Goal: Task Accomplishment & Management: Manage account settings

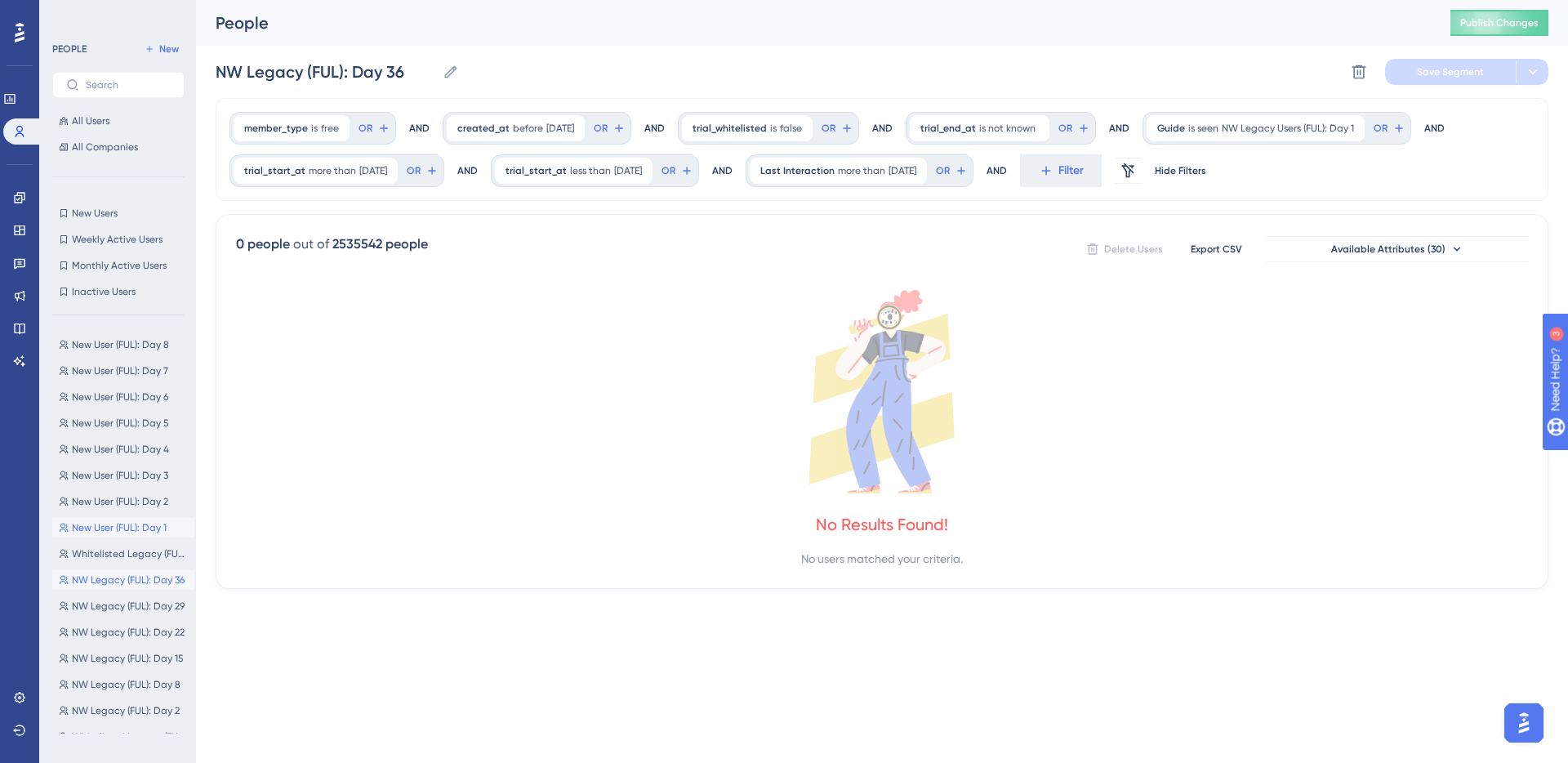
click at [124, 518] on button "New User (FUL): Day 1 New User (FUL): Day 1" at bounding box center [123, 528] width 142 height 19
type input "New User (FUL): Day 1"
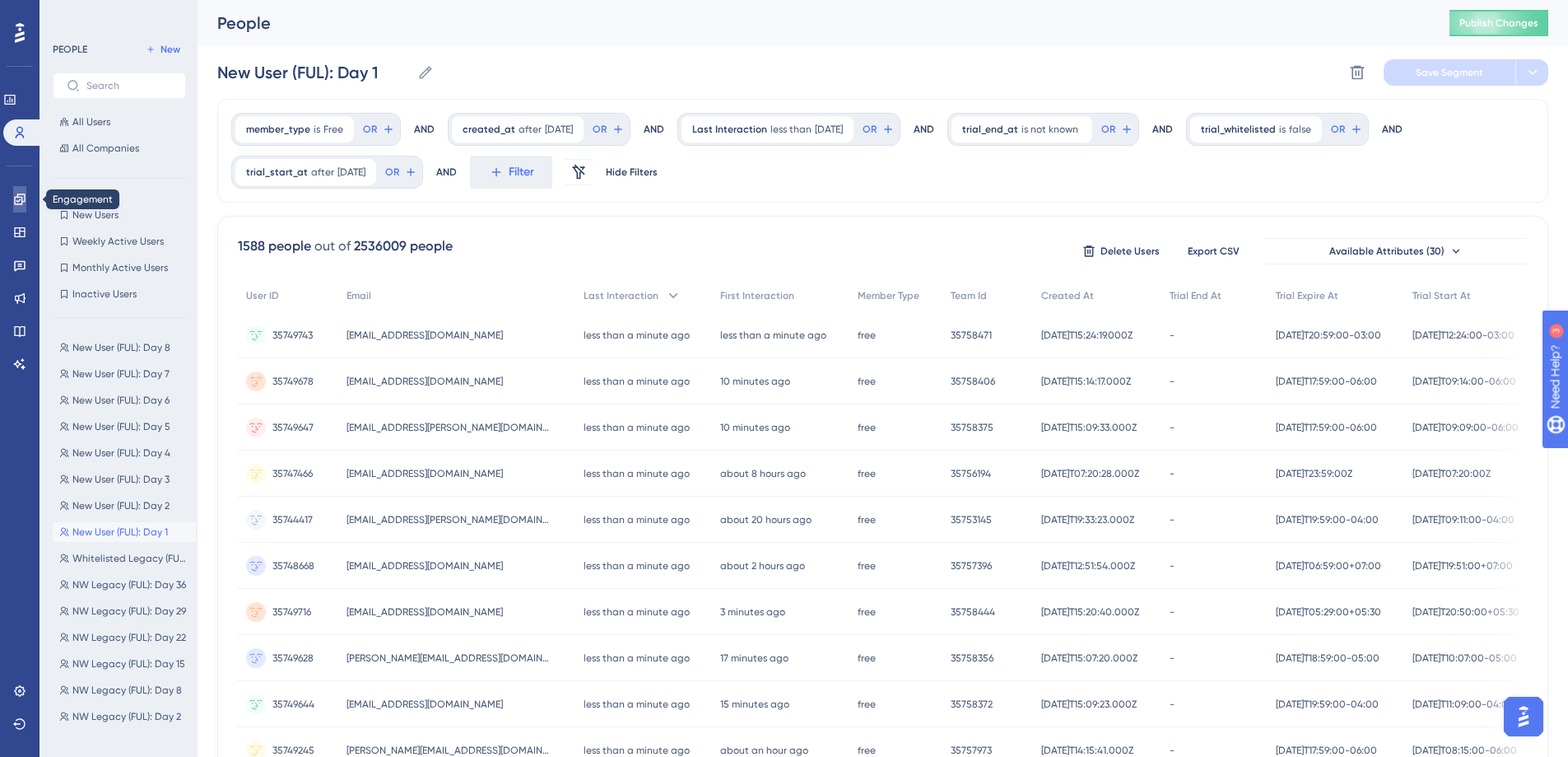
click at [26, 196] on link at bounding box center [19, 199] width 13 height 26
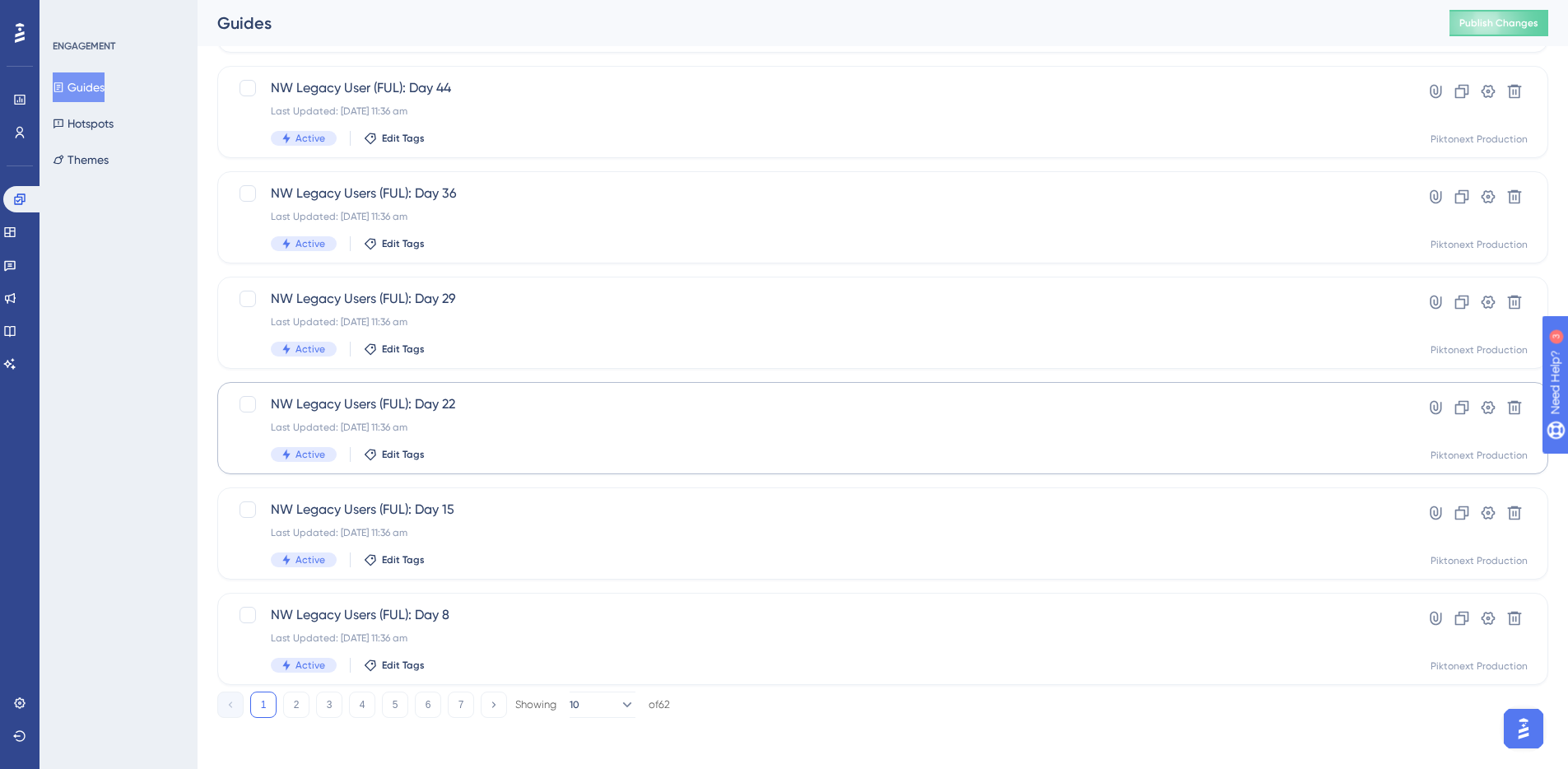
scroll to position [508, 0]
click at [298, 702] on button "2" at bounding box center [296, 703] width 26 height 26
click at [364, 612] on span "New User (FUL) - Day 1" at bounding box center [816, 613] width 1093 height 20
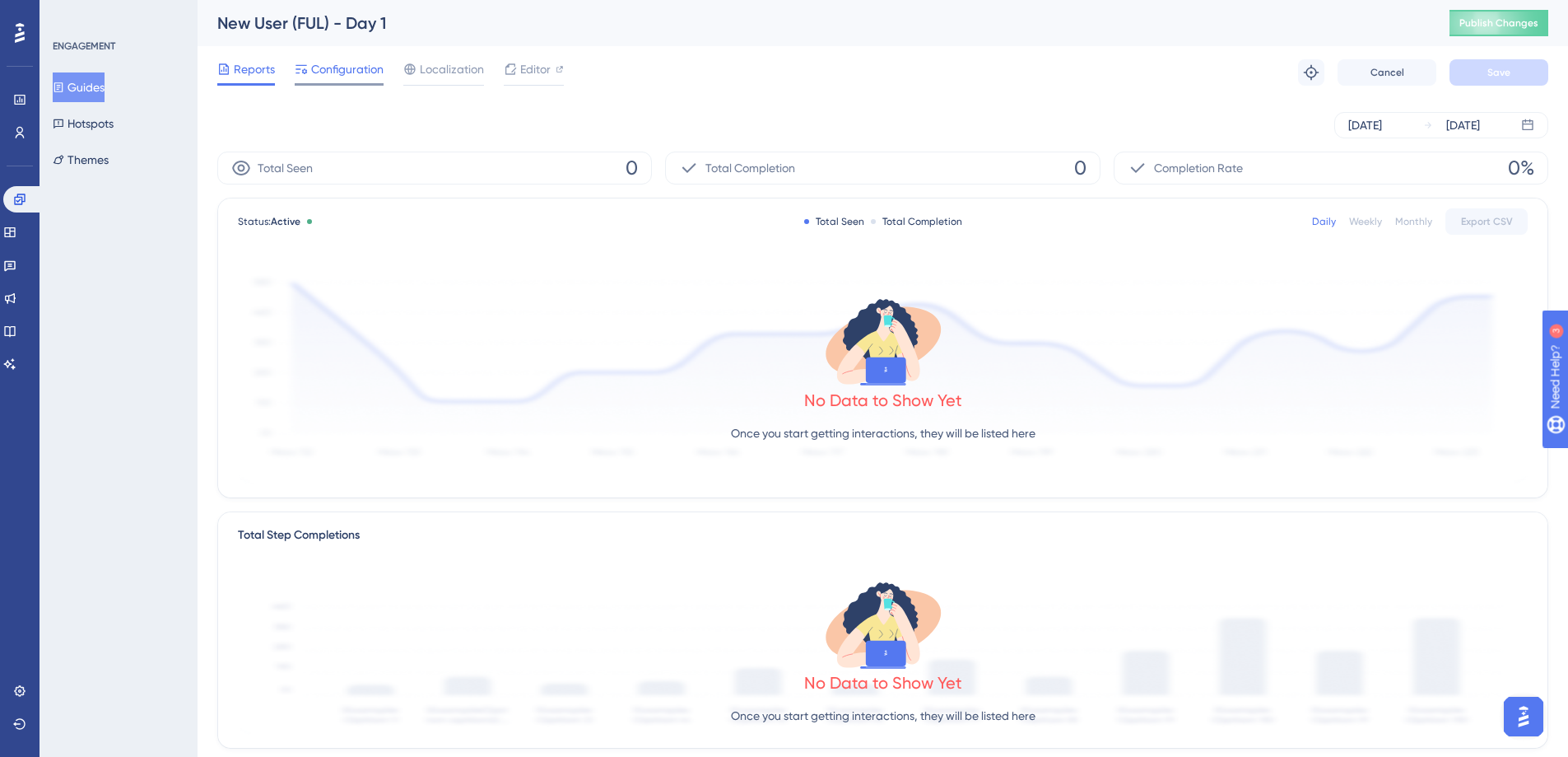
click at [362, 72] on span "Configuration" at bounding box center [348, 69] width 72 height 20
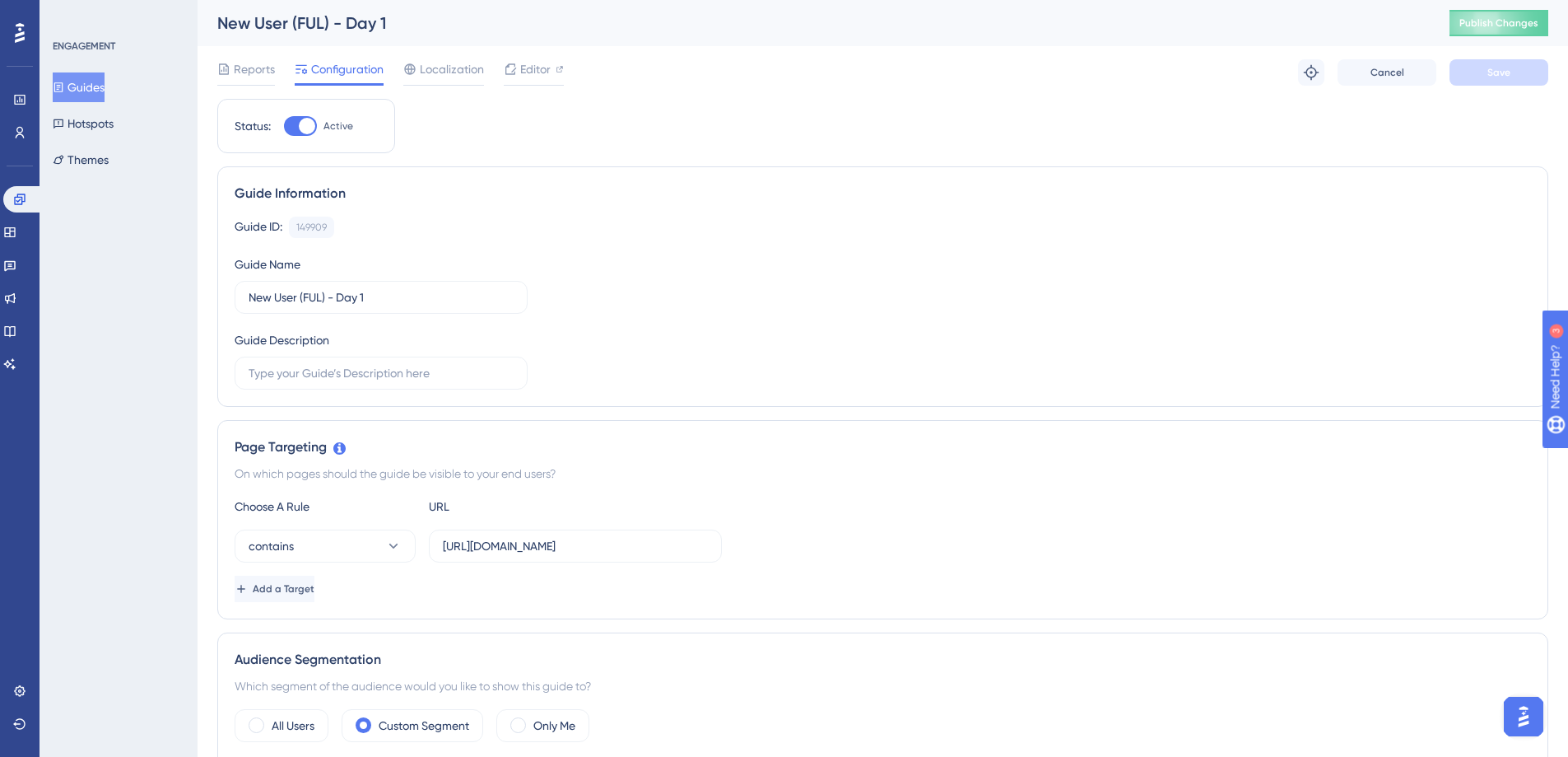
click at [95, 93] on button "Guides" at bounding box center [78, 87] width 52 height 29
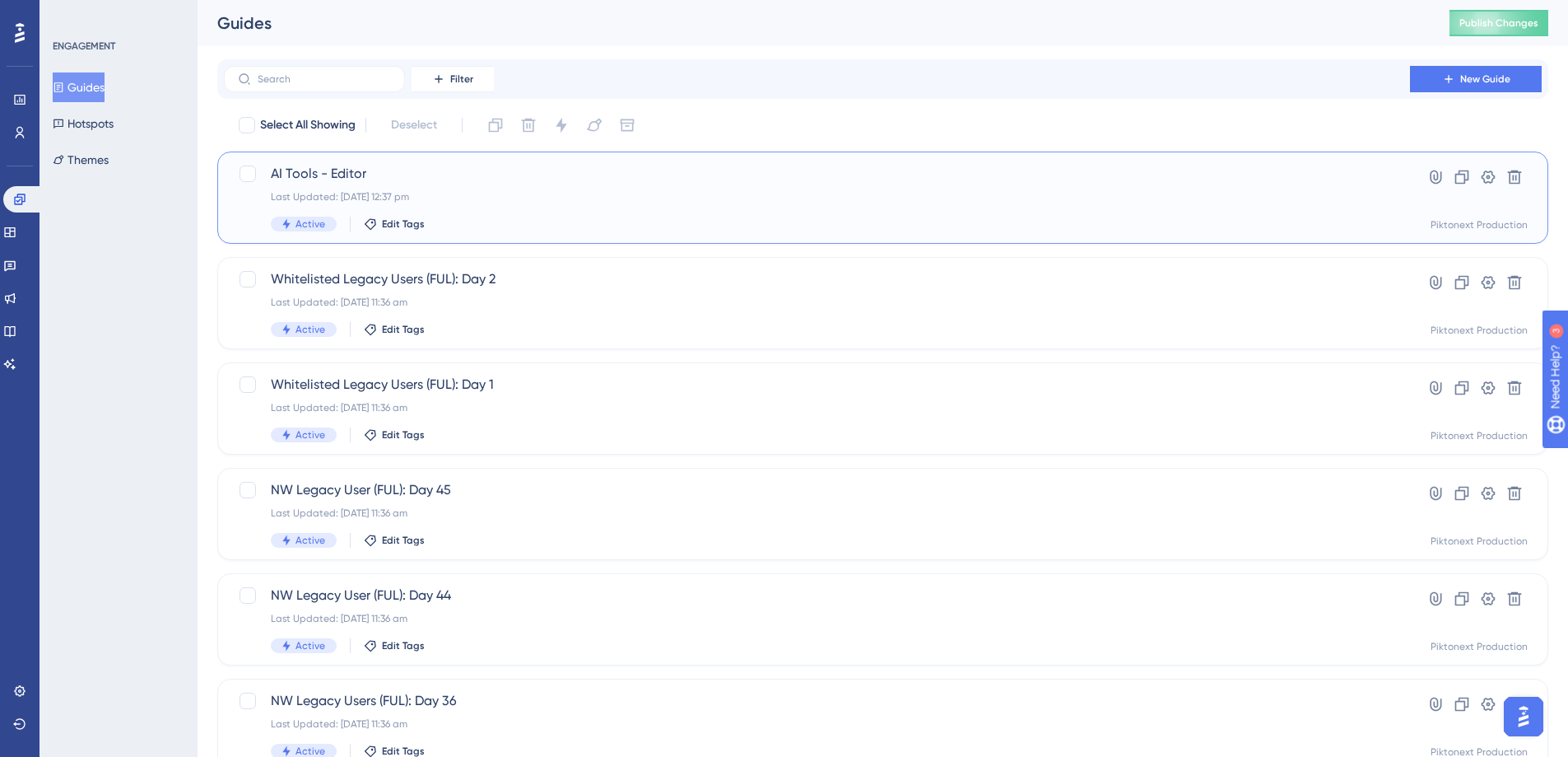
click at [554, 192] on div "Last Updated: [DATE] 12:37 pm" at bounding box center [816, 196] width 1093 height 13
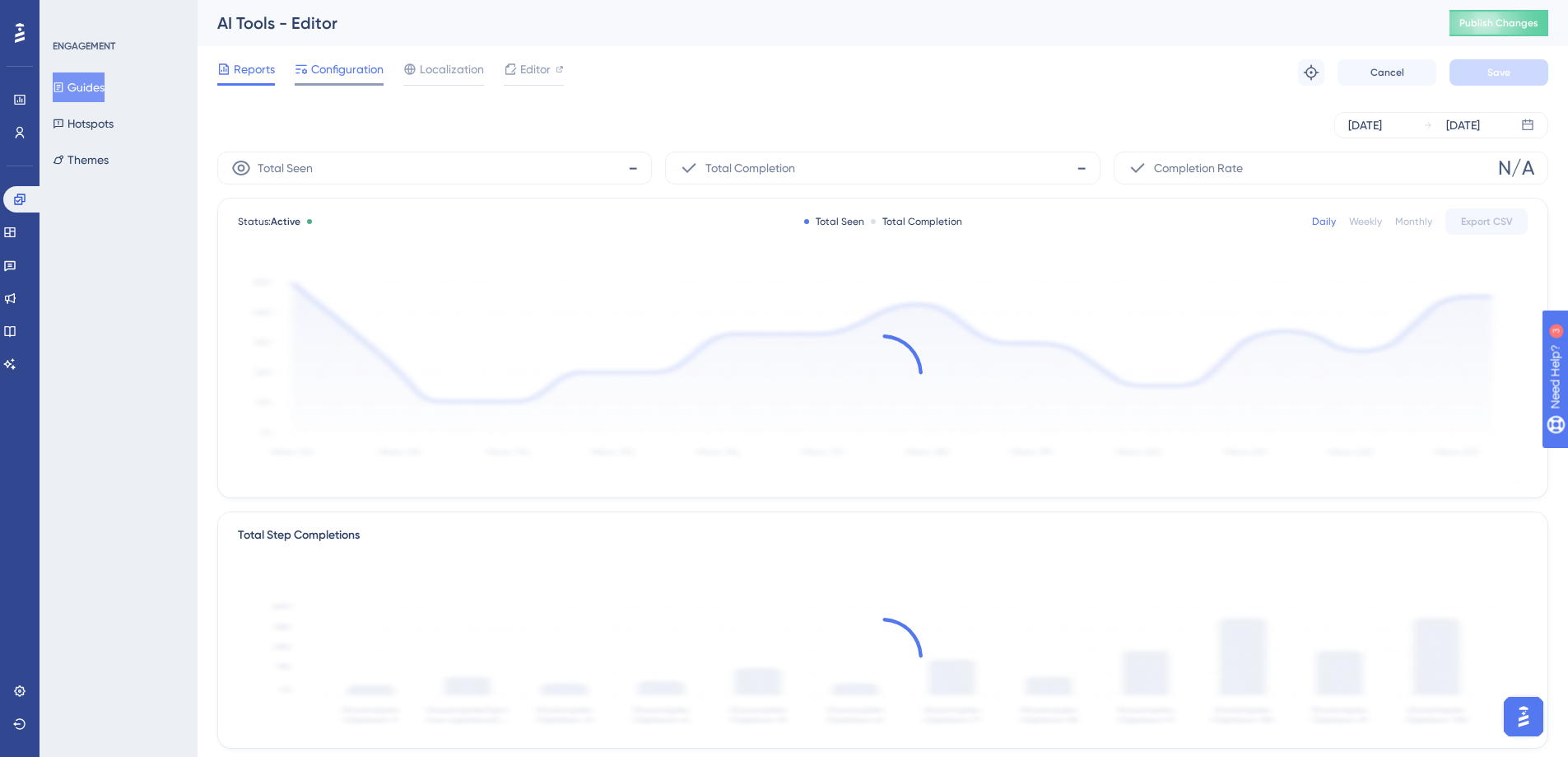
click at [367, 75] on span "Configuration" at bounding box center [348, 69] width 72 height 20
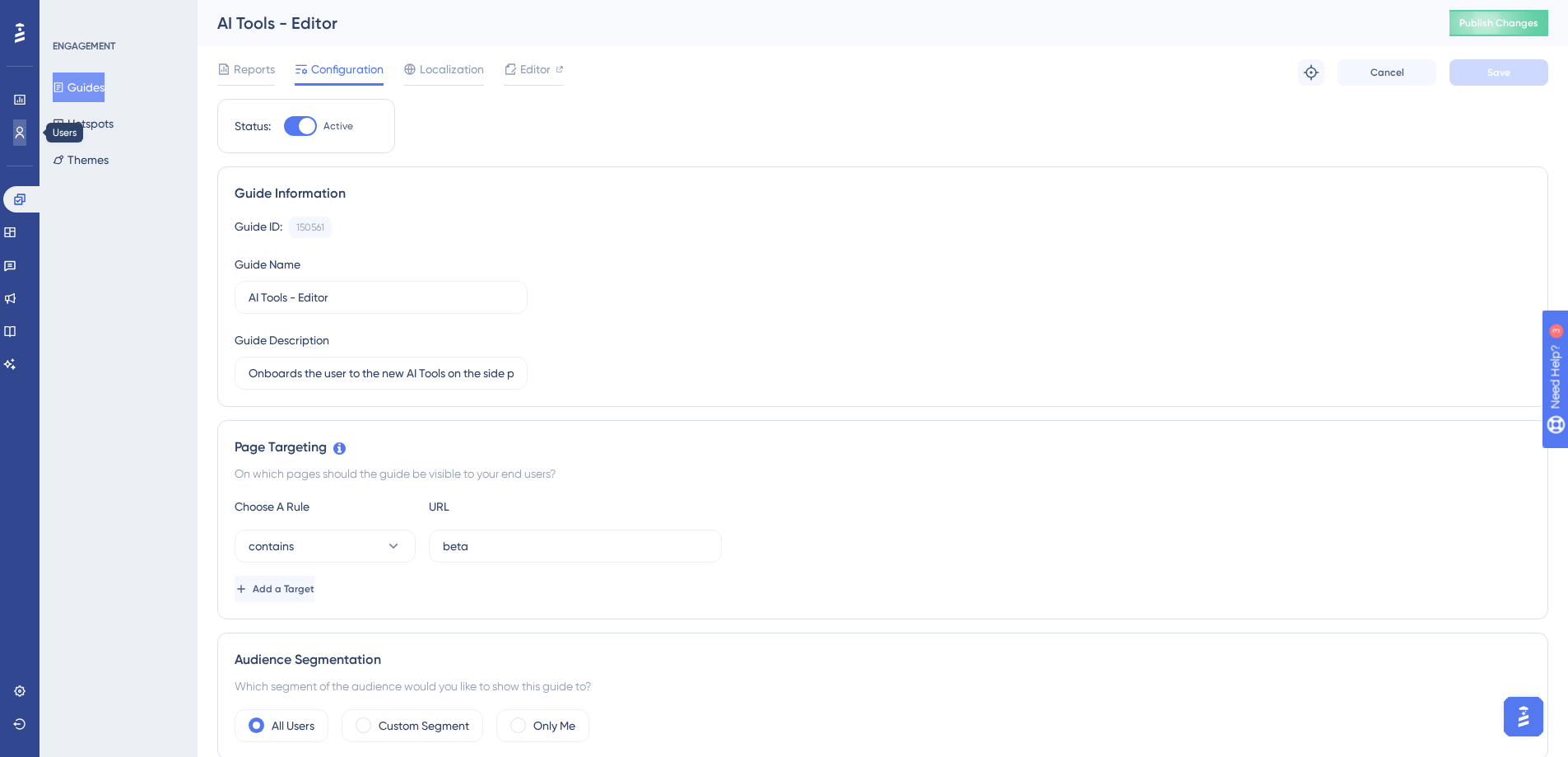
click at [0, 0] on icon at bounding box center [0, 0] width 0 height 0
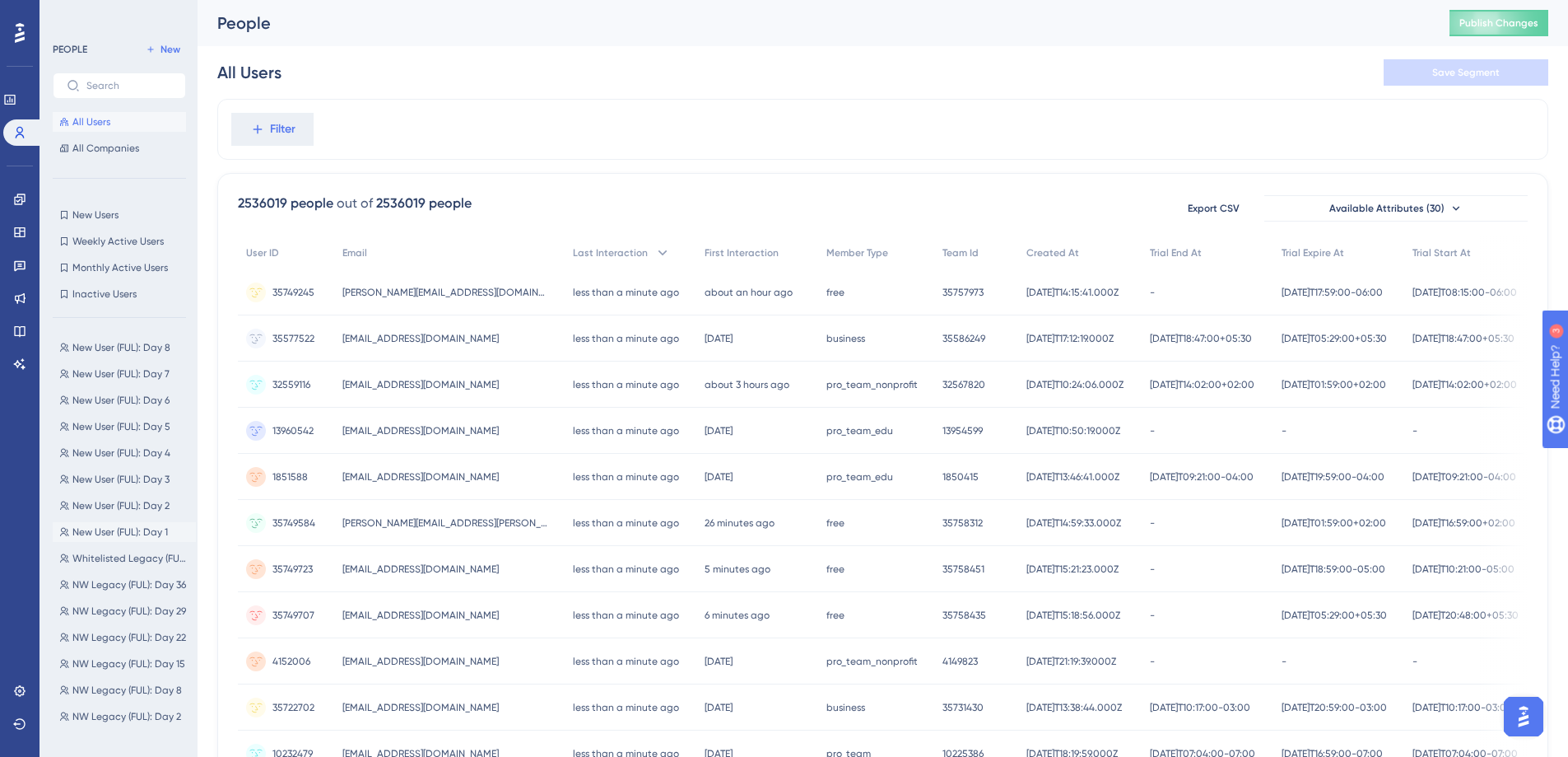
click at [141, 528] on span "New User (FUL): Day 1" at bounding box center [120, 531] width 96 height 13
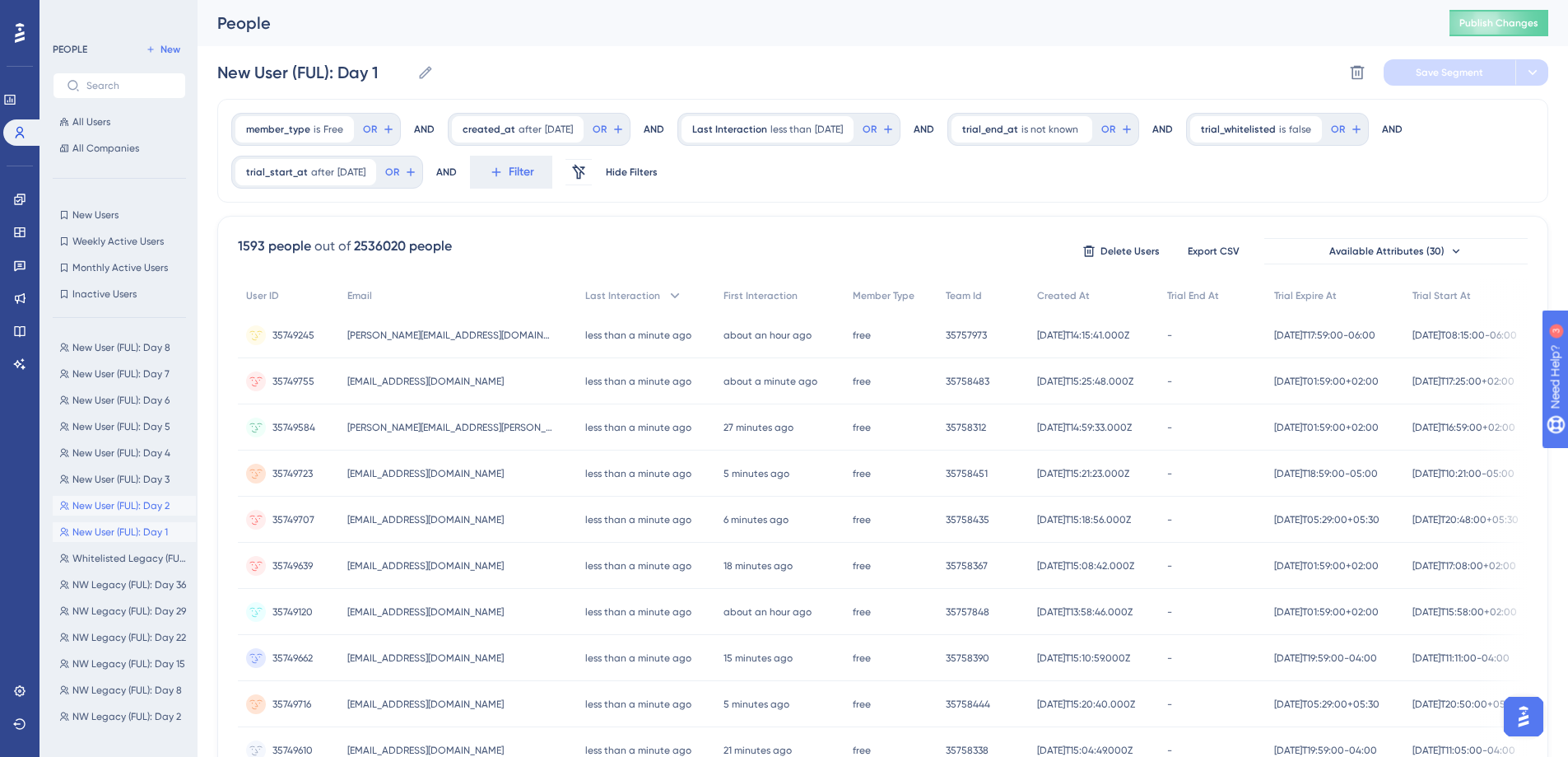
click at [119, 509] on span "New User (FUL): Day 2" at bounding box center [121, 505] width 98 height 13
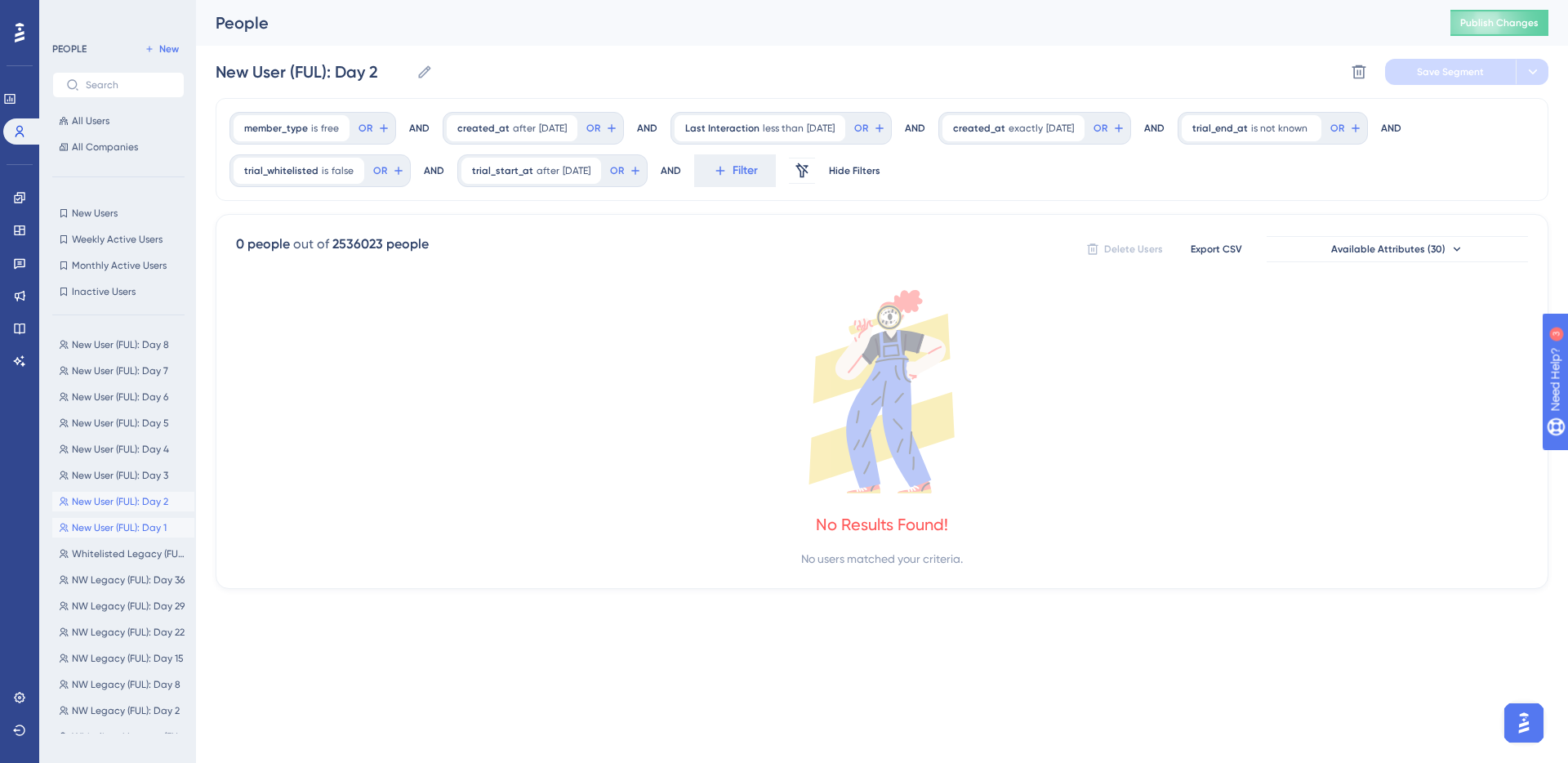
click at [122, 524] on span "New User (FUL): Day 1" at bounding box center [119, 527] width 95 height 13
type input "New User (FUL): Day 1"
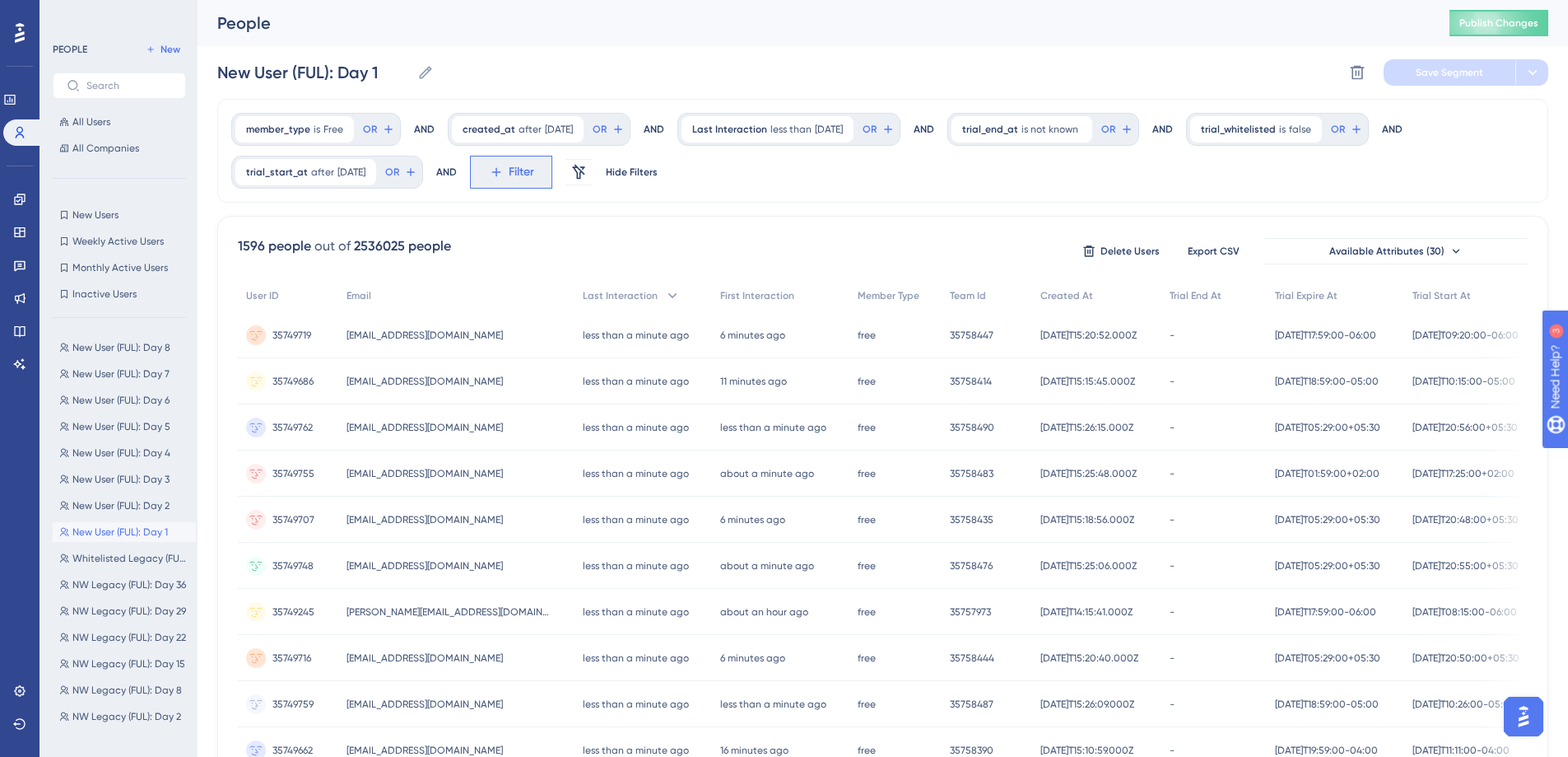
click at [519, 168] on button "Filter" at bounding box center [512, 172] width 82 height 33
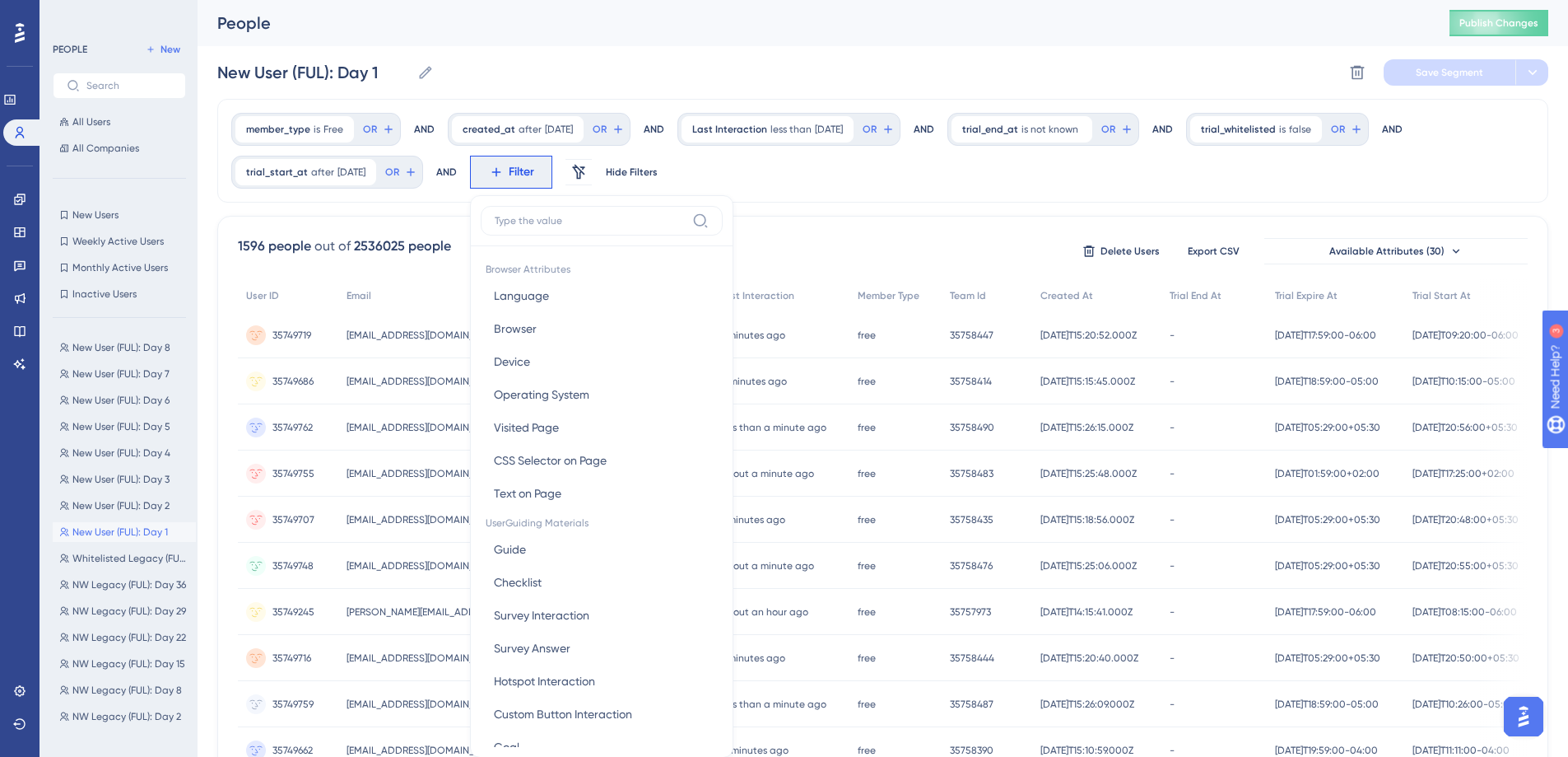
scroll to position [98, 0]
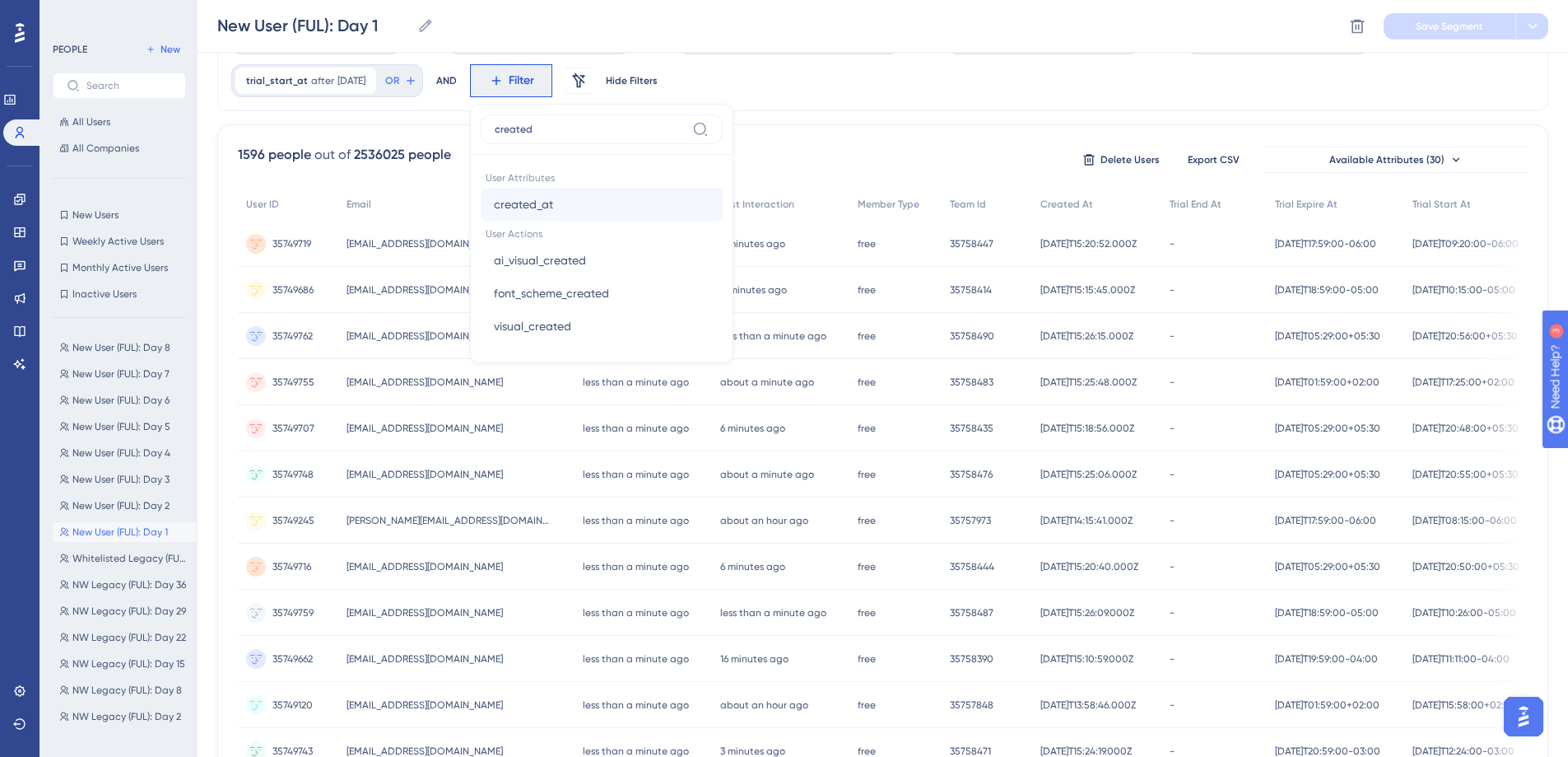
type input "created"
click at [587, 192] on button "created_at created_at" at bounding box center [601, 204] width 242 height 33
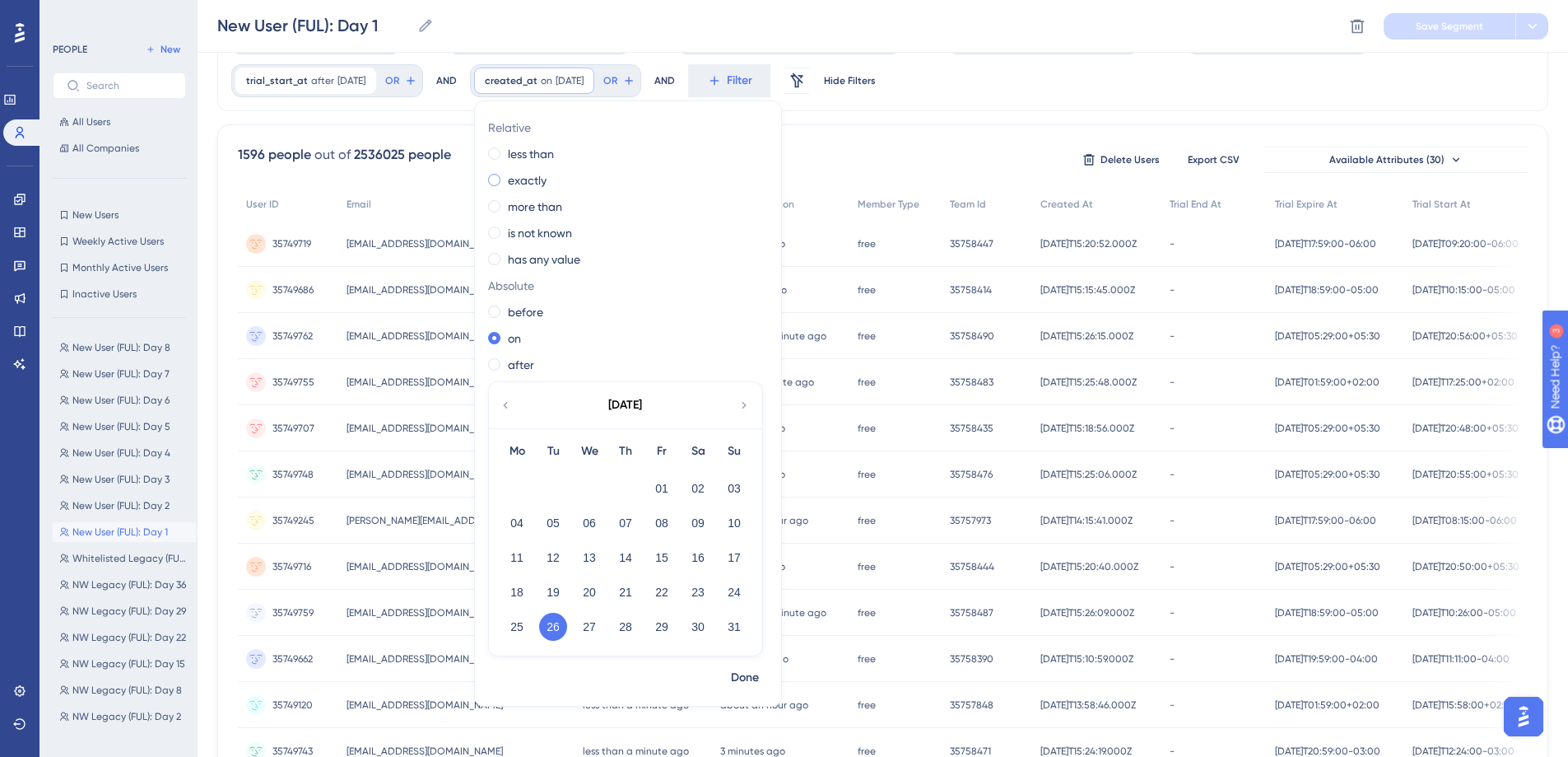
click at [547, 178] on label "exactly" at bounding box center [527, 181] width 39 height 20
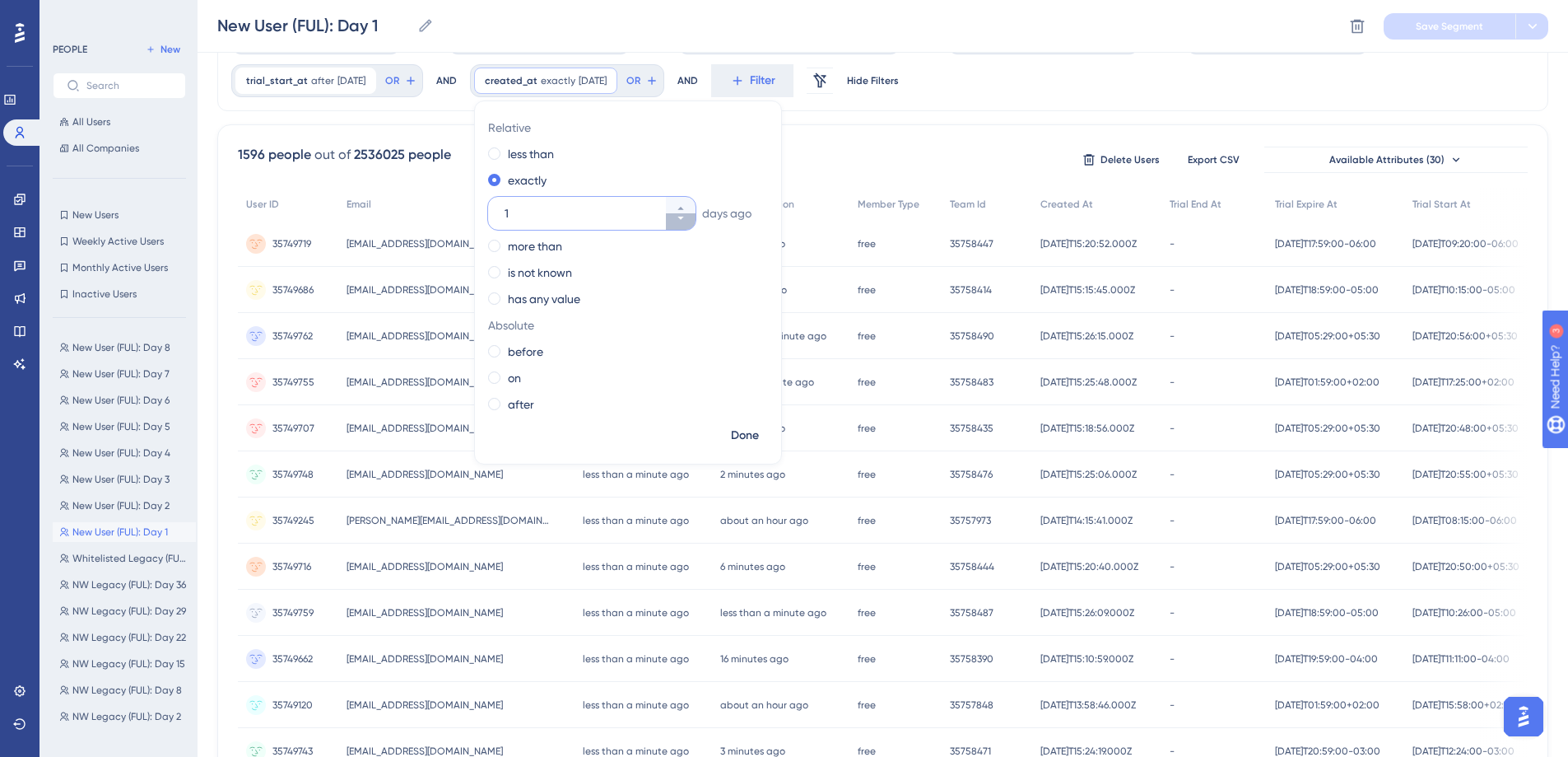
click at [685, 223] on icon at bounding box center [681, 218] width 10 height 10
type input "0"
click at [759, 444] on span "Done" at bounding box center [745, 436] width 28 height 20
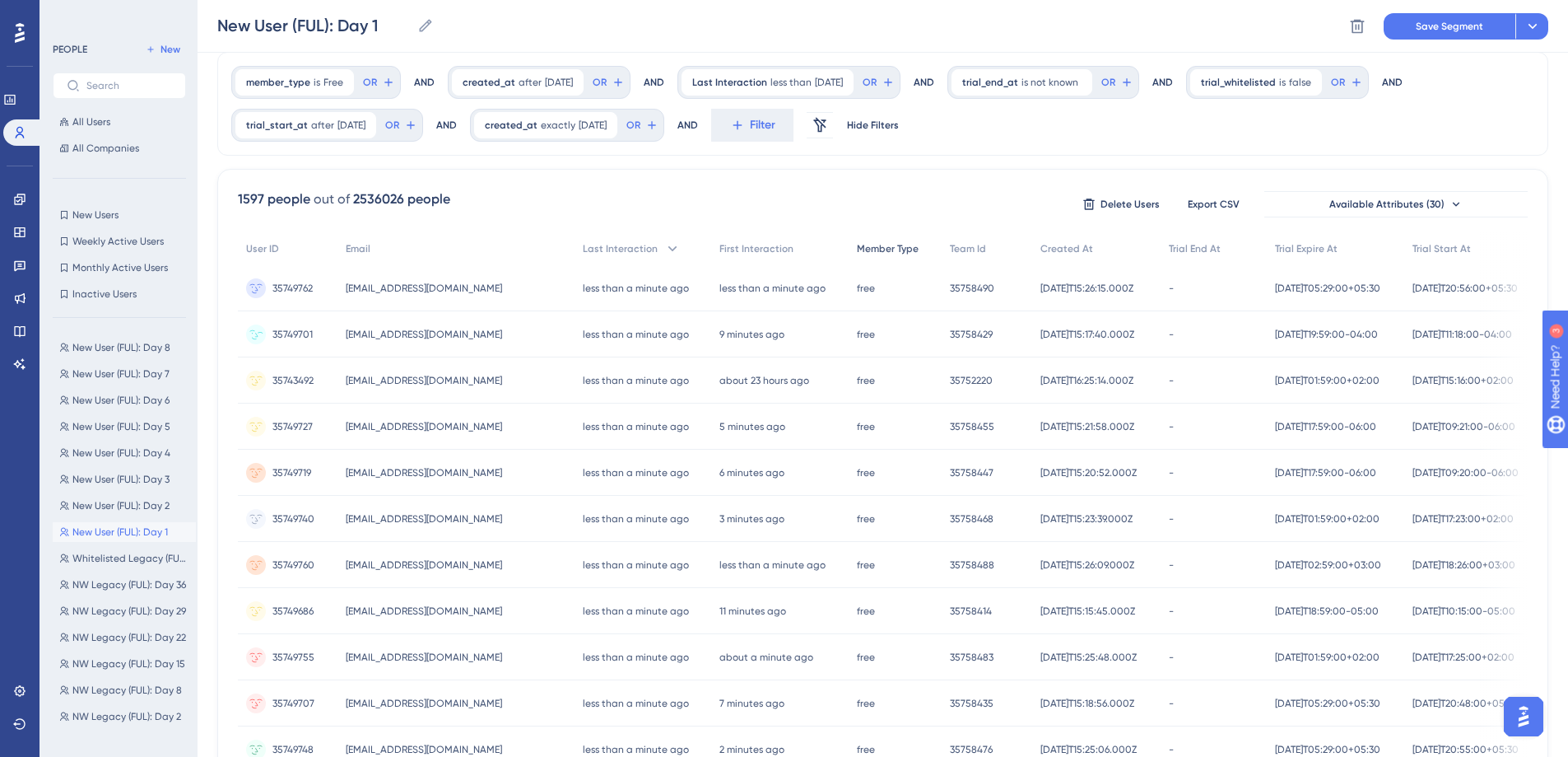
scroll to position [0, 0]
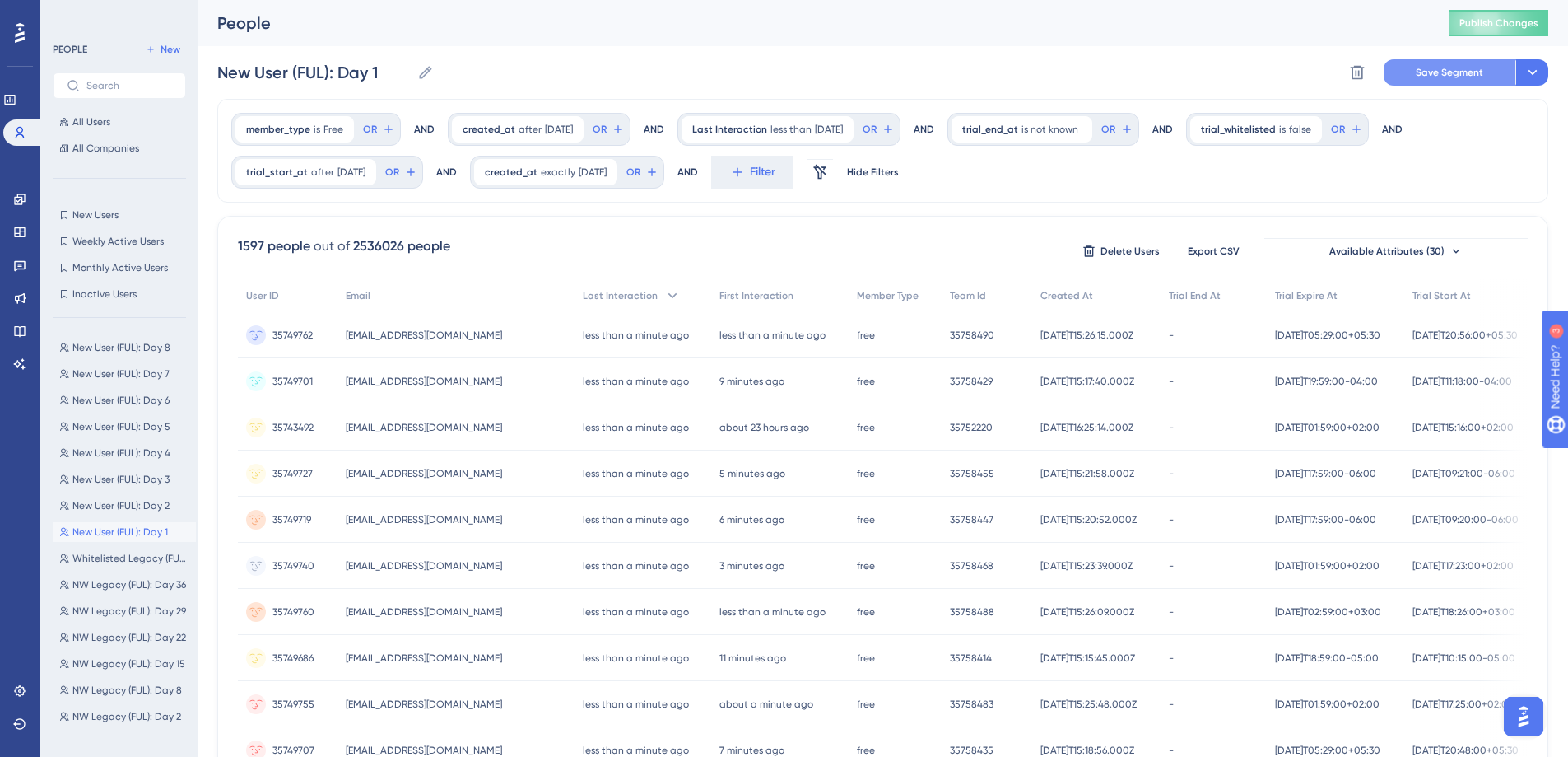
click at [1426, 82] on button "Save Segment" at bounding box center [1450, 72] width 132 height 26
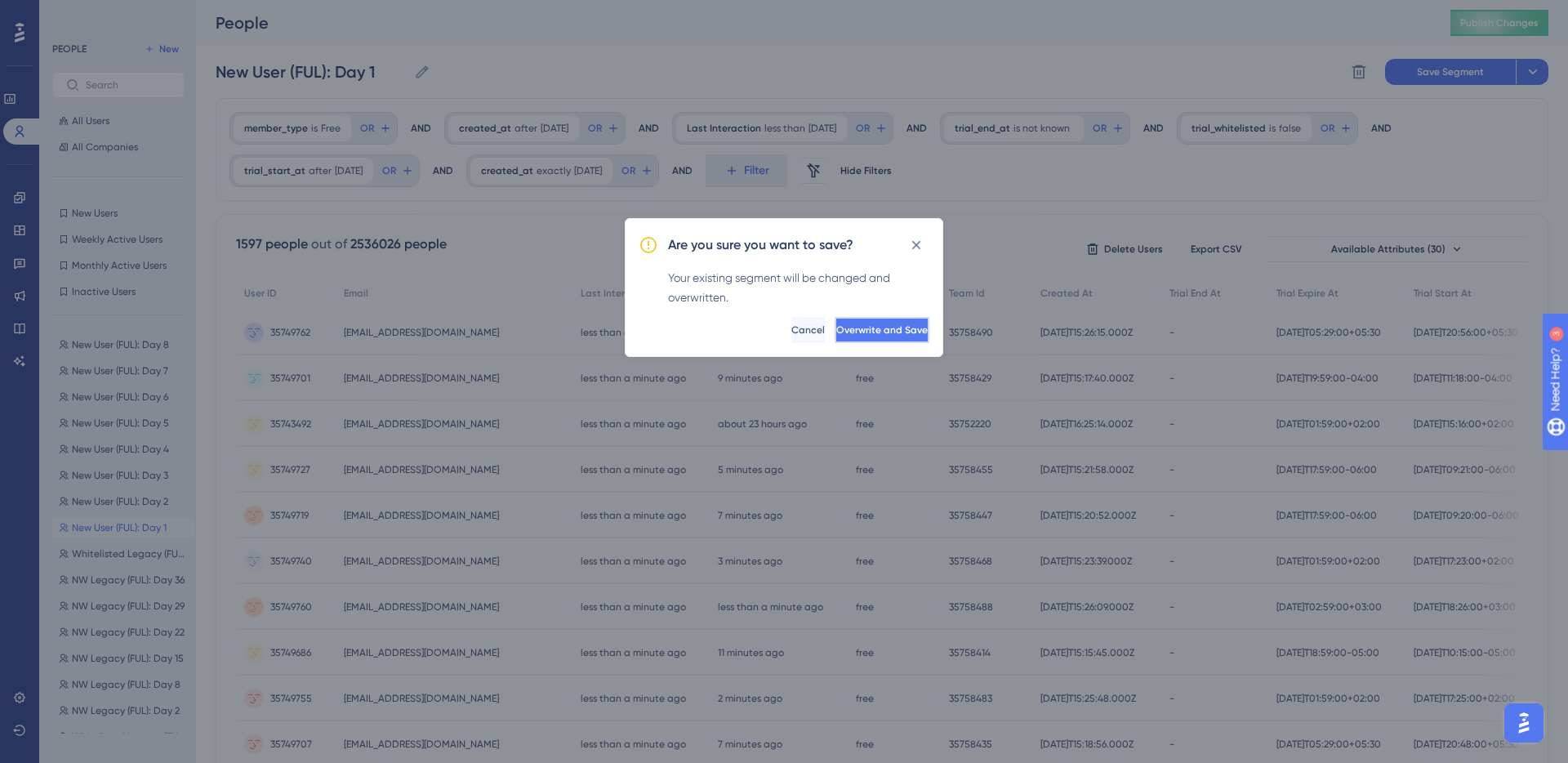
click at [836, 333] on span "Overwrite and Save" at bounding box center [881, 329] width 91 height 13
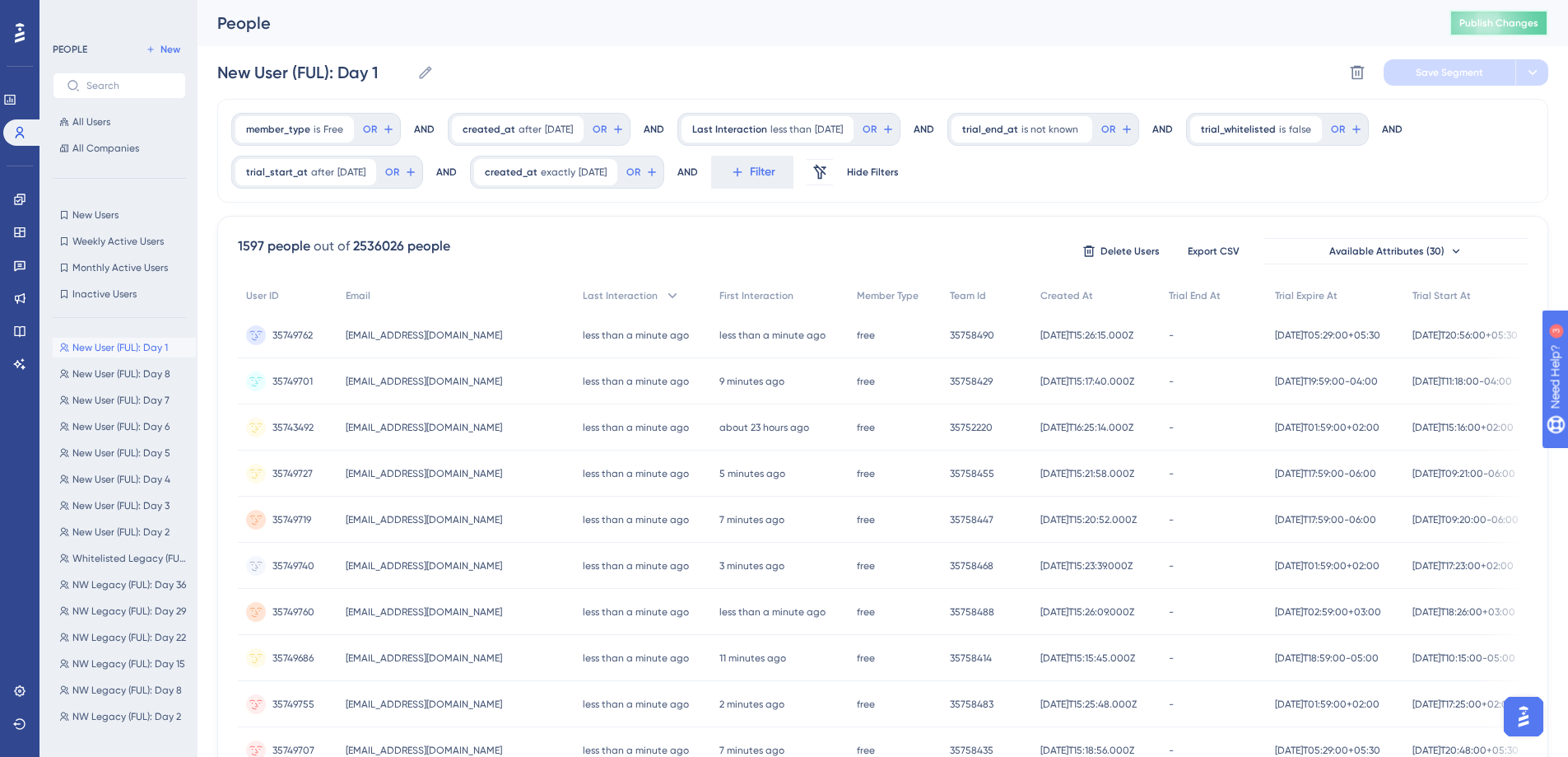
click at [1507, 19] on span "Publish Changes" at bounding box center [1499, 22] width 79 height 13
click at [1111, 172] on div "member_type is Free Free Remove OR AND created_at after [DATE] [DATE] Remove OR…" at bounding box center [884, 150] width 1332 height 104
click at [785, 45] on div "People Publish Changes" at bounding box center [883, 22] width 1371 height 46
click at [142, 526] on span "New User (FUL): Day 2" at bounding box center [121, 531] width 98 height 13
type input "New User (FUL): Day 2"
